Goal: Task Accomplishment & Management: Complete application form

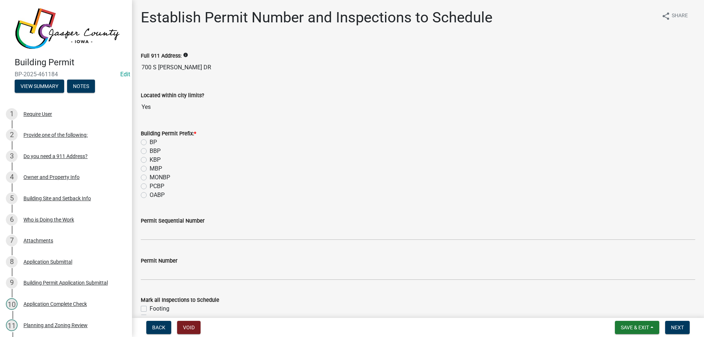
click at [150, 185] on label "PCBP" at bounding box center [157, 186] width 15 height 9
click at [150, 185] on input "PCBP" at bounding box center [152, 184] width 5 height 5
radio input "true"
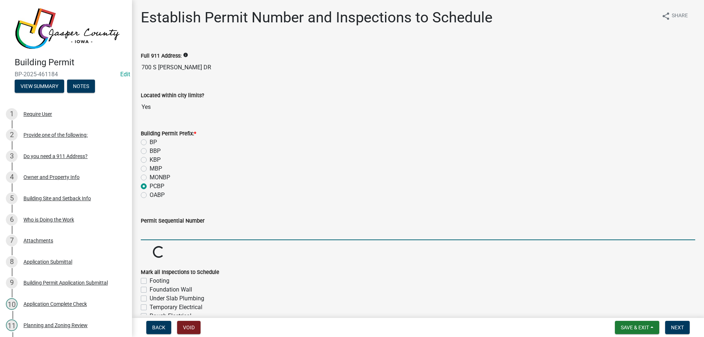
click at [169, 237] on input "Permit Sequential Number" at bounding box center [418, 232] width 555 height 15
type input "011"
click at [288, 174] on div "MONBP" at bounding box center [418, 177] width 555 height 9
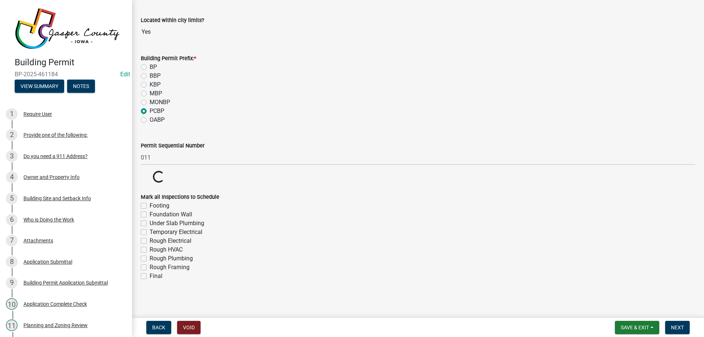
scroll to position [76, 0]
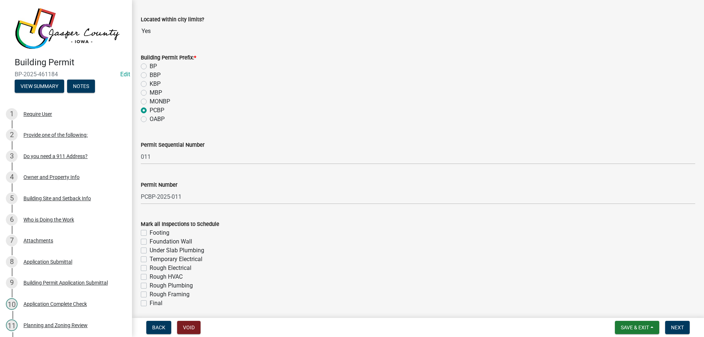
click at [150, 301] on label "Final" at bounding box center [156, 303] width 13 height 9
click at [150, 301] on input "Final" at bounding box center [152, 301] width 5 height 5
checkbox input "true"
checkbox input "false"
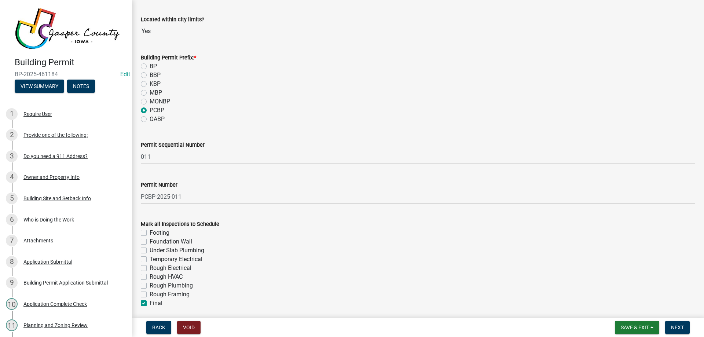
checkbox input "false"
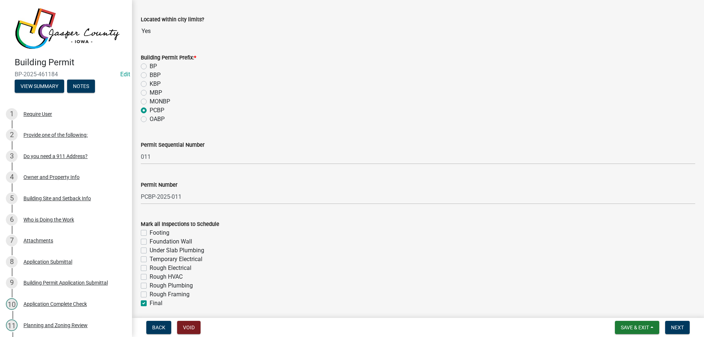
checkbox input "false"
checkbox input "true"
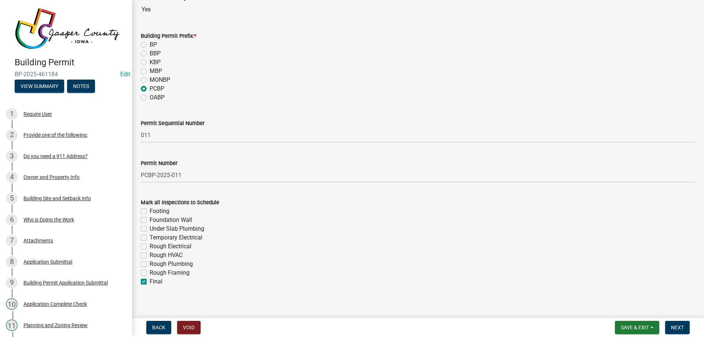
scroll to position [104, 0]
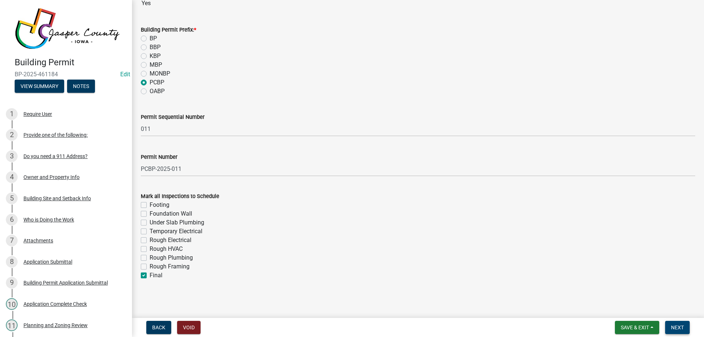
click at [677, 326] on span "Next" at bounding box center [677, 328] width 13 height 6
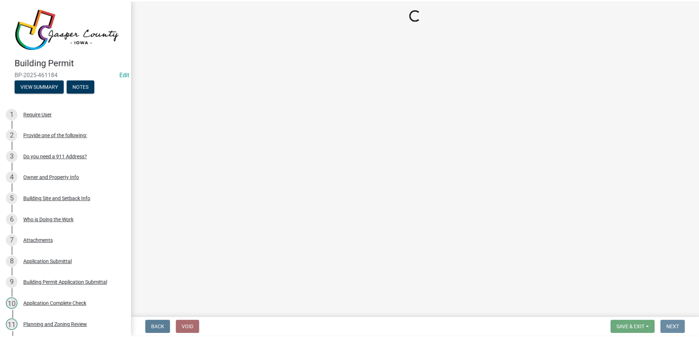
scroll to position [0, 0]
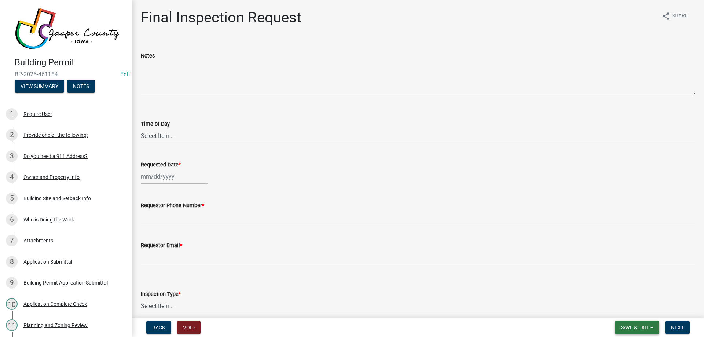
click at [640, 325] on span "Save & Exit" at bounding box center [635, 328] width 28 height 6
click at [638, 306] on button "Save & Exit" at bounding box center [630, 309] width 59 height 18
